Goal: Download file/media

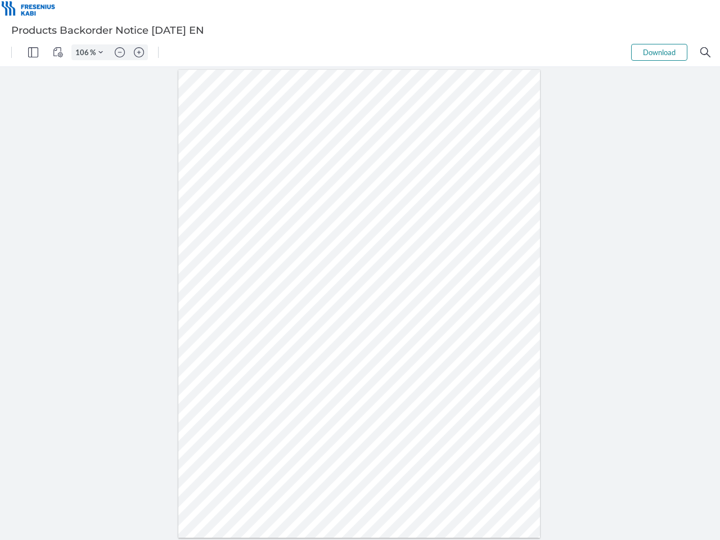
click at [33, 52] on img "Panel" at bounding box center [33, 52] width 10 height 10
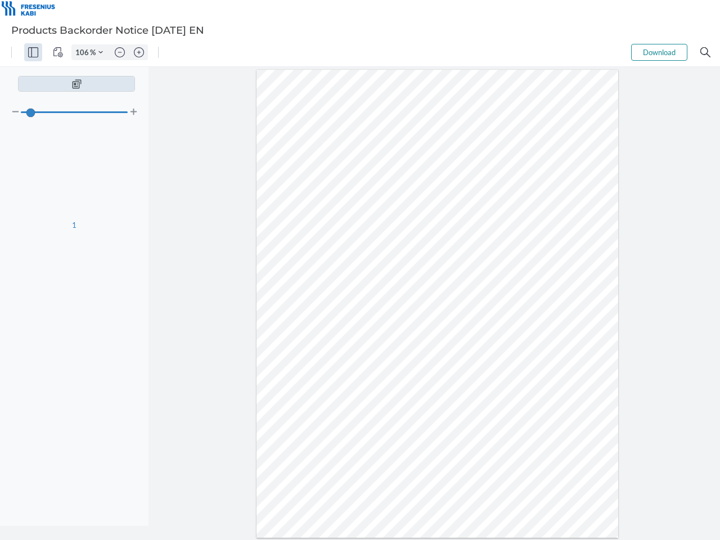
click at [58, 52] on img "View Controls" at bounding box center [58, 52] width 10 height 10
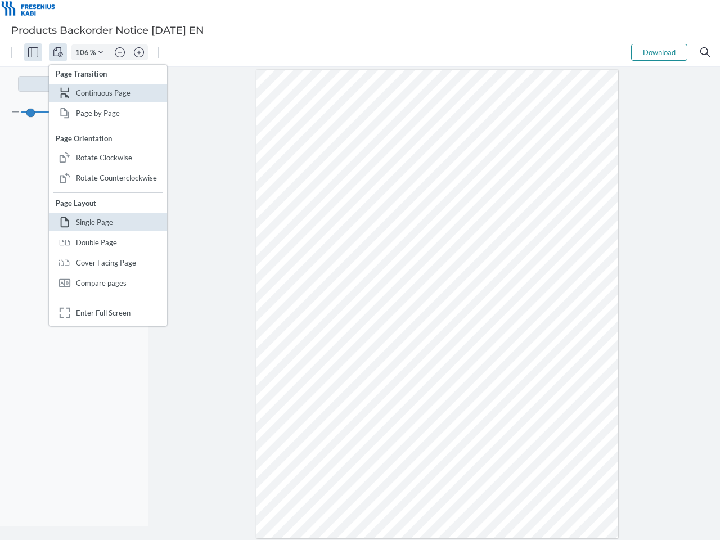
click at [84, 52] on input "106" at bounding box center [81, 52] width 18 height 10
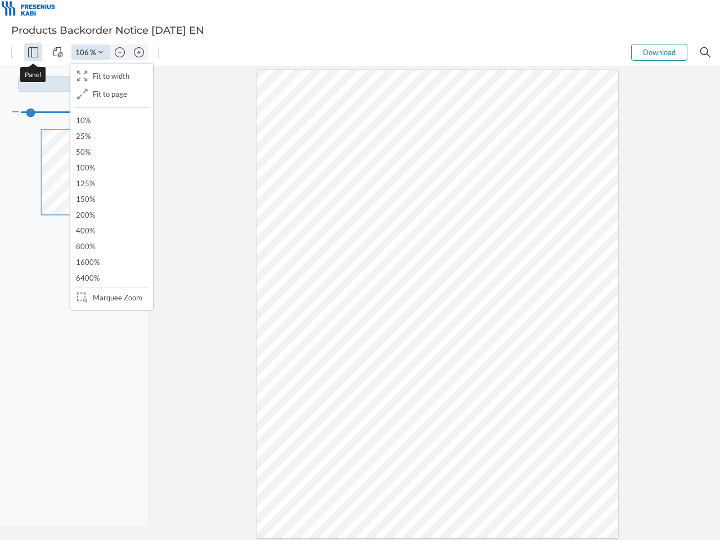
click at [101, 52] on img "Zoom Controls" at bounding box center [100, 52] width 5 height 5
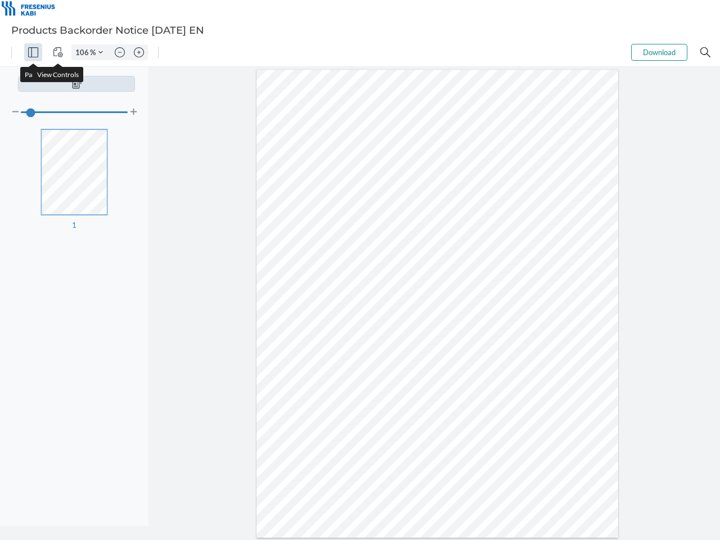
click at [120, 52] on img "Zoom out" at bounding box center [120, 52] width 10 height 10
click at [139, 52] on img "Zoom in" at bounding box center [139, 52] width 10 height 10
type input "106"
click at [659, 52] on button "Download" at bounding box center [659, 52] width 56 height 17
click at [706, 52] on img "Search" at bounding box center [706, 52] width 10 height 10
